Goal: Task Accomplishment & Management: Use online tool/utility

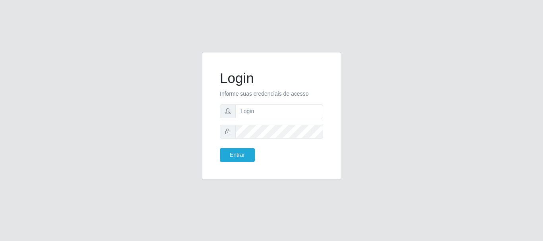
click at [280, 121] on form "Login Informe suas credenciais de acesso Entrar" at bounding box center [271, 116] width 103 height 92
click at [280, 117] on input "text" at bounding box center [279, 112] width 88 height 14
type input "biatriz@comprebem"
click at [220, 148] on button "Entrar" at bounding box center [237, 155] width 35 height 14
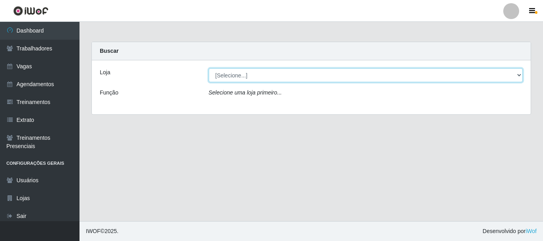
drag, startPoint x: 231, startPoint y: 72, endPoint x: 233, endPoint y: 78, distance: 5.8
click at [231, 72] on select "[Selecione...] Supermercado Compre Bem - Itabaiana" at bounding box center [366, 75] width 314 height 14
select select "264"
click at [209, 68] on select "[Selecione...] Supermercado Compre Bem - Itabaiana" at bounding box center [366, 75] width 314 height 14
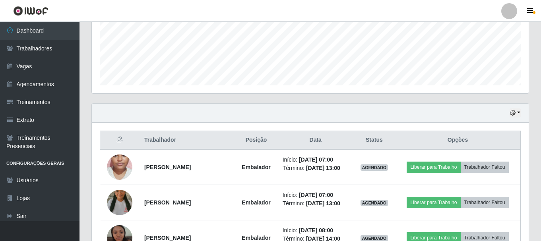
scroll to position [278, 0]
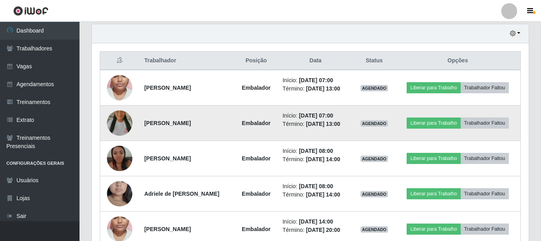
click at [128, 128] on img at bounding box center [119, 123] width 25 height 45
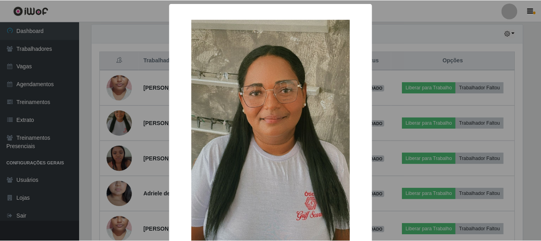
scroll to position [111, 0]
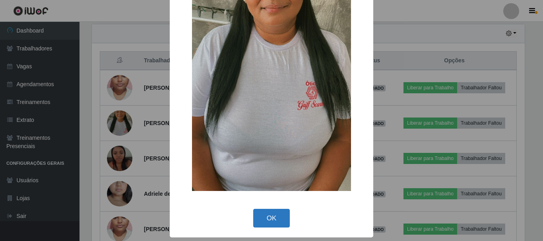
click at [273, 212] on button "OK" at bounding box center [271, 218] width 37 height 19
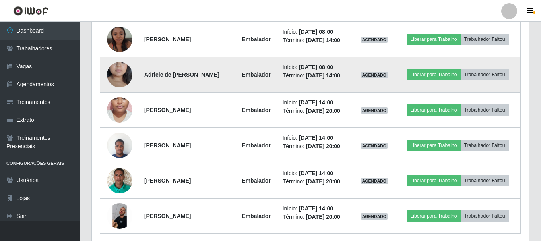
scroll to position [278, 0]
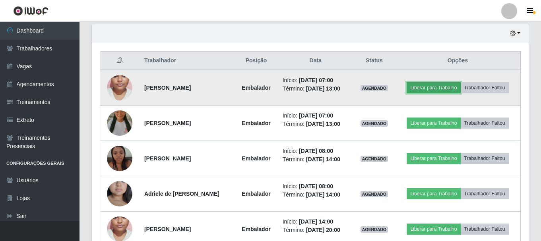
click at [436, 92] on button "Liberar para Trabalho" at bounding box center [434, 87] width 54 height 11
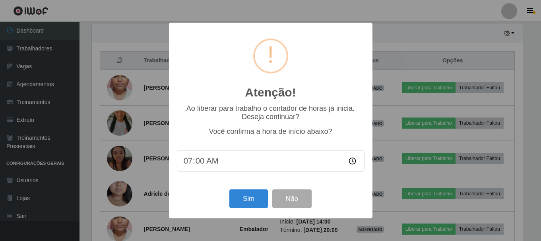
scroll to position [165, 433]
click at [247, 196] on button "Sim" at bounding box center [249, 199] width 39 height 19
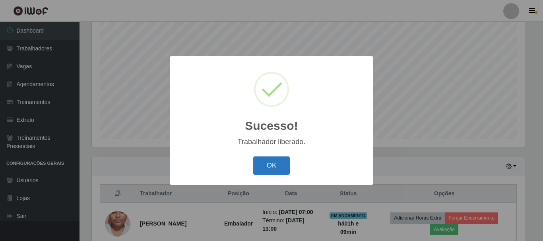
drag, startPoint x: 262, startPoint y: 181, endPoint x: 267, endPoint y: 166, distance: 16.0
click at [265, 172] on div "Sucesso! × Trabalhador liberado. OK Cancel" at bounding box center [271, 120] width 203 height 129
click at [267, 166] on button "OK" at bounding box center [271, 166] width 37 height 19
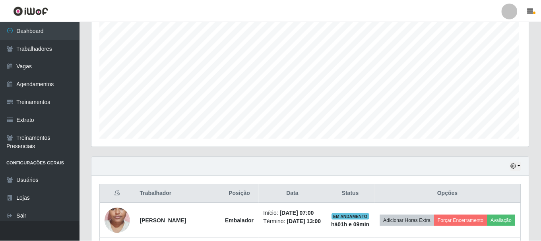
scroll to position [165, 437]
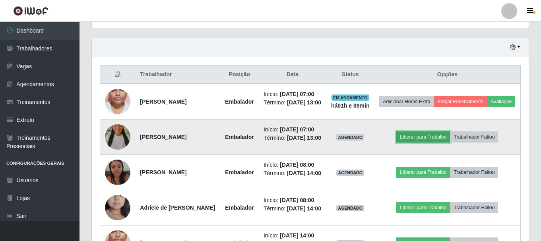
click at [430, 143] on button "Liberar para Trabalho" at bounding box center [423, 137] width 54 height 11
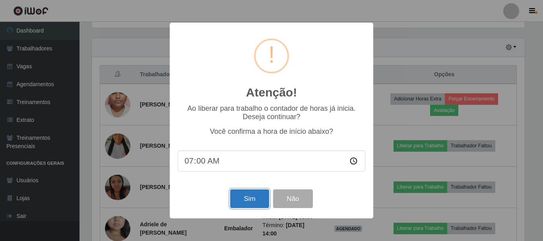
click at [242, 199] on button "Sim" at bounding box center [249, 199] width 39 height 19
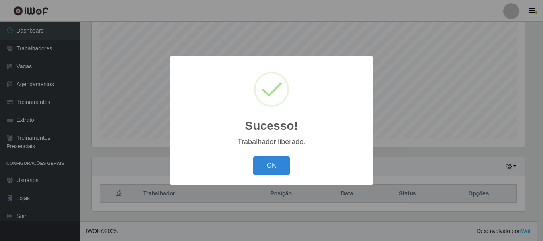
click at [264, 136] on div "Sucesso! ×" at bounding box center [272, 101] width 188 height 74
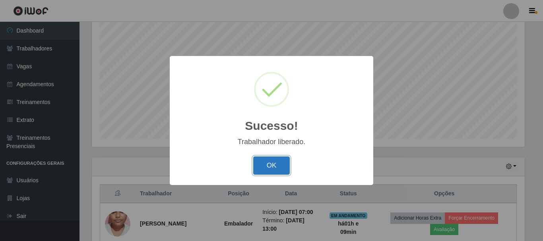
click at [273, 157] on button "OK" at bounding box center [271, 166] width 37 height 19
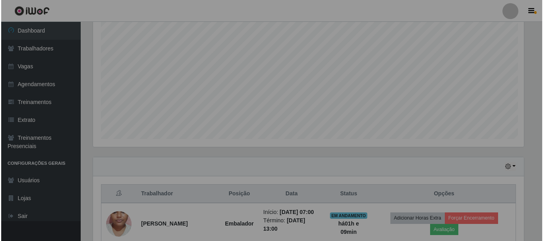
scroll to position [165, 437]
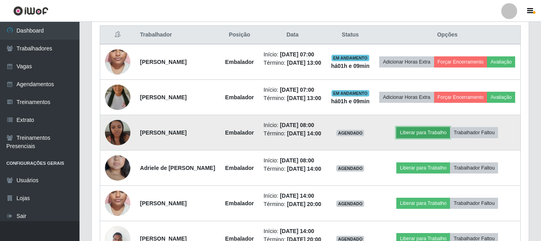
click at [431, 138] on button "Liberar para Trabalho" at bounding box center [423, 132] width 54 height 11
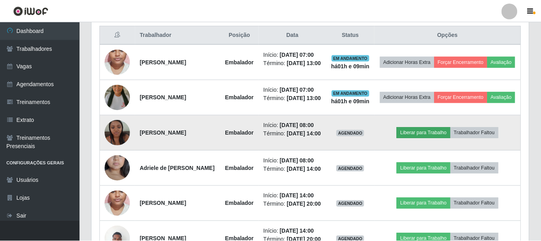
scroll to position [165, 433]
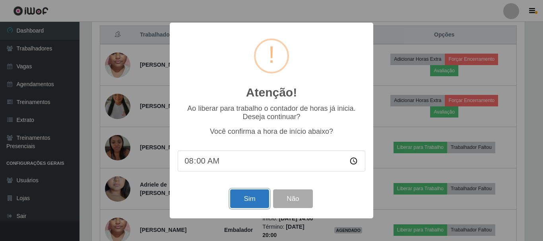
click at [258, 196] on button "Sim" at bounding box center [249, 199] width 39 height 19
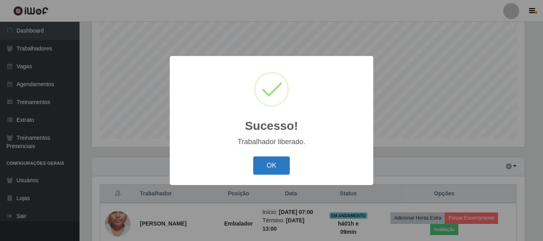
click at [275, 162] on button "OK" at bounding box center [271, 166] width 37 height 19
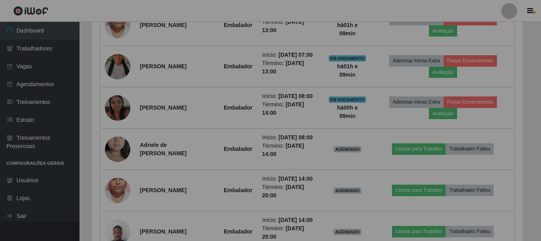
scroll to position [0, 0]
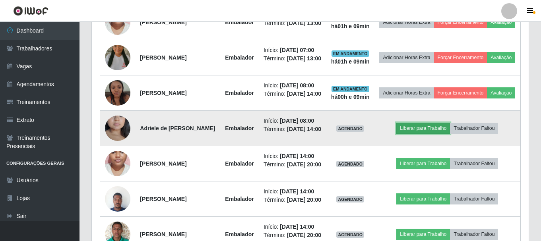
click at [417, 134] on button "Liberar para Trabalho" at bounding box center [423, 128] width 54 height 11
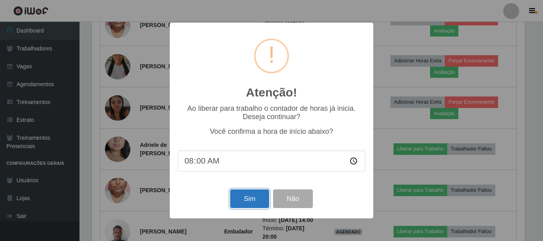
click at [245, 204] on button "Sim" at bounding box center [249, 199] width 39 height 19
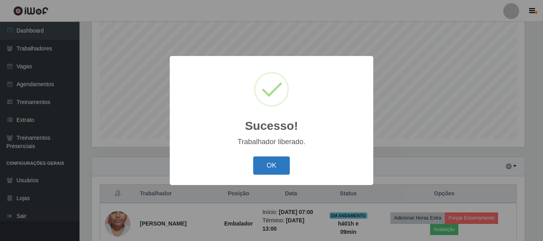
click at [278, 167] on button "OK" at bounding box center [271, 166] width 37 height 19
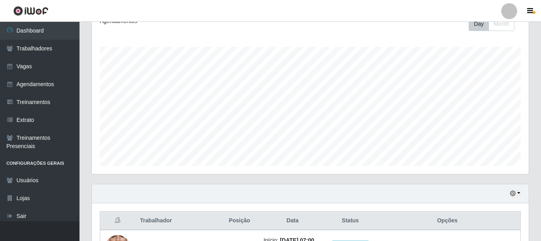
scroll to position [78, 0]
